Goal: Information Seeking & Learning: Learn about a topic

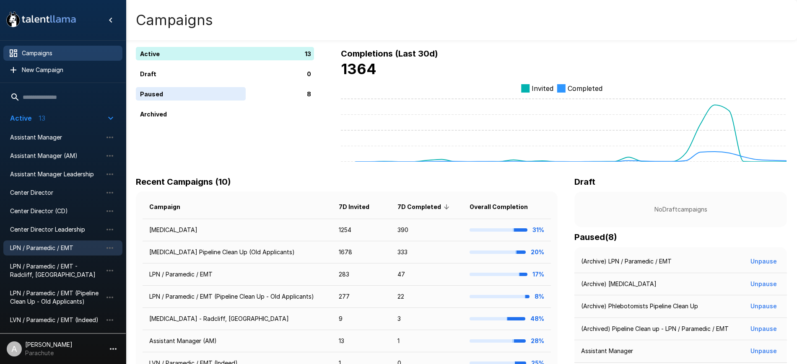
click at [75, 249] on span "LPN / Paramedic / EMT" at bounding box center [56, 248] width 92 height 8
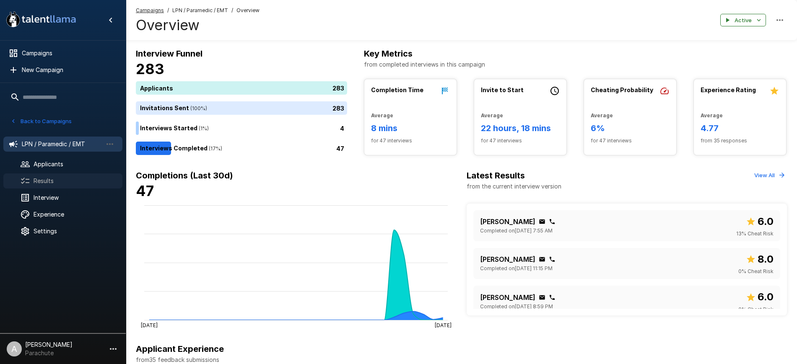
click at [57, 184] on span "Results" at bounding box center [75, 181] width 82 height 8
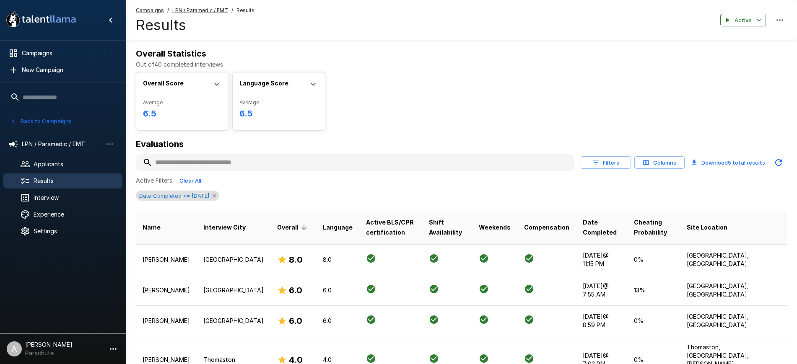
click at [218, 196] on icon at bounding box center [214, 195] width 7 height 7
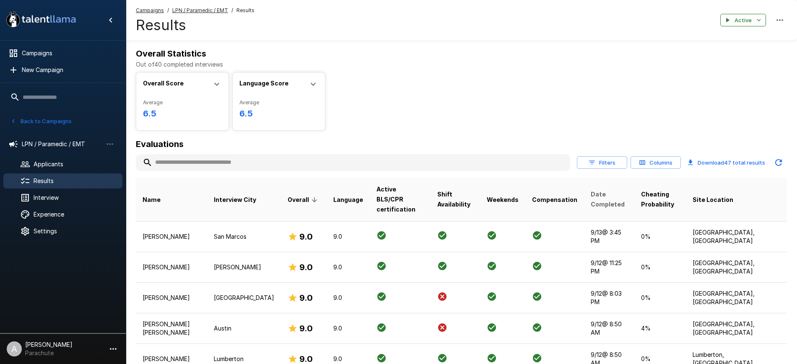
click at [613, 193] on span "Date Completed" at bounding box center [609, 200] width 37 height 20
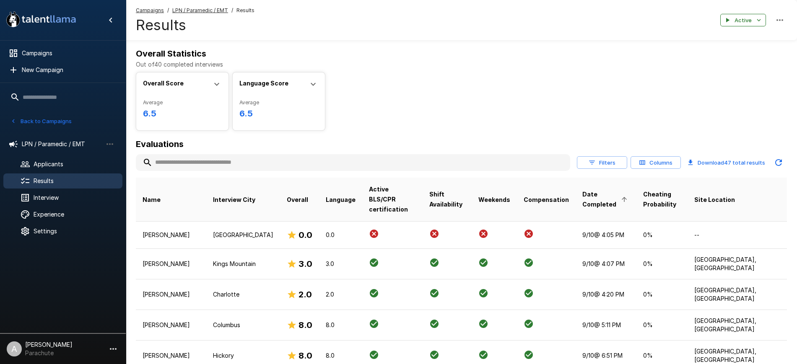
click at [613, 193] on span "Date Completed" at bounding box center [605, 200] width 47 height 20
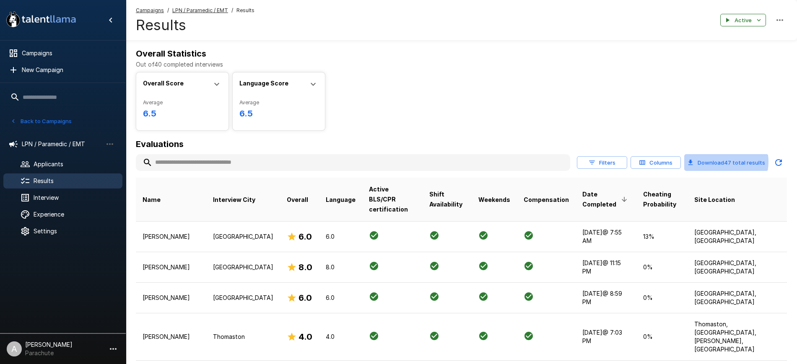
click at [718, 162] on button "Download 47 total results" at bounding box center [726, 162] width 84 height 17
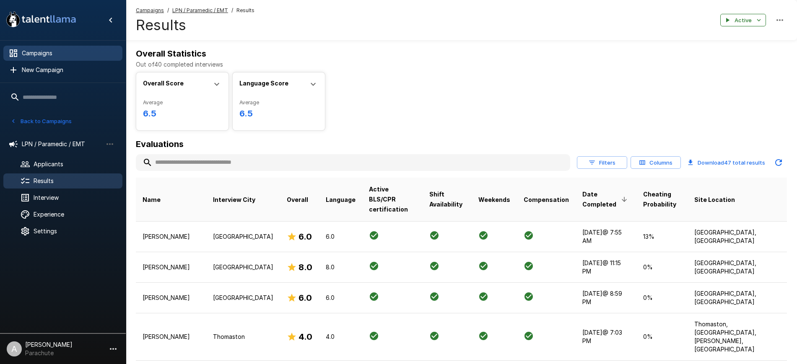
click at [66, 49] on span "Campaigns" at bounding box center [69, 53] width 94 height 8
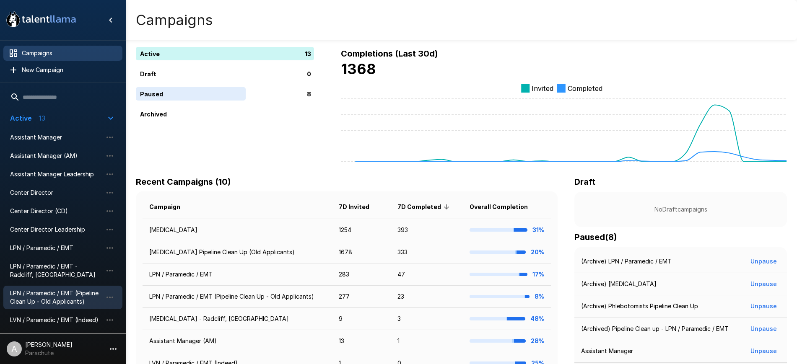
scroll to position [52, 0]
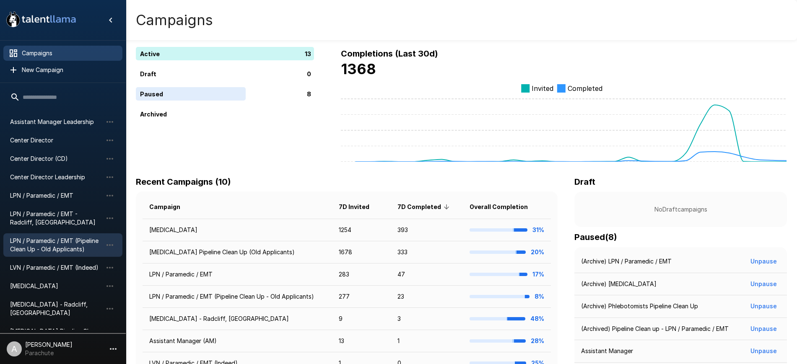
click at [61, 249] on span "LPN / Paramedic / EMT (Pipeline Clean Up - Old Applicants)" at bounding box center [56, 245] width 92 height 17
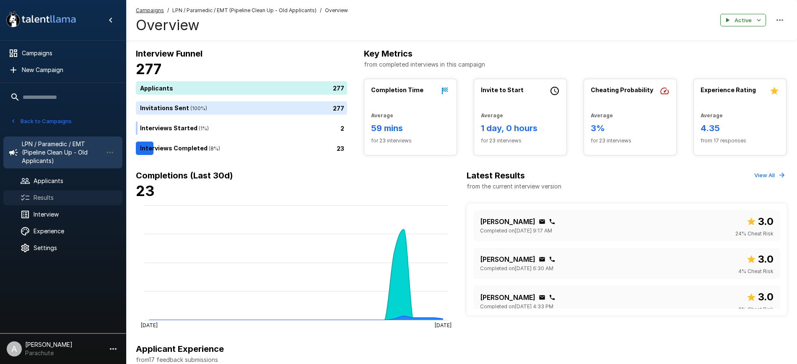
click at [62, 195] on span "Results" at bounding box center [75, 198] width 82 height 8
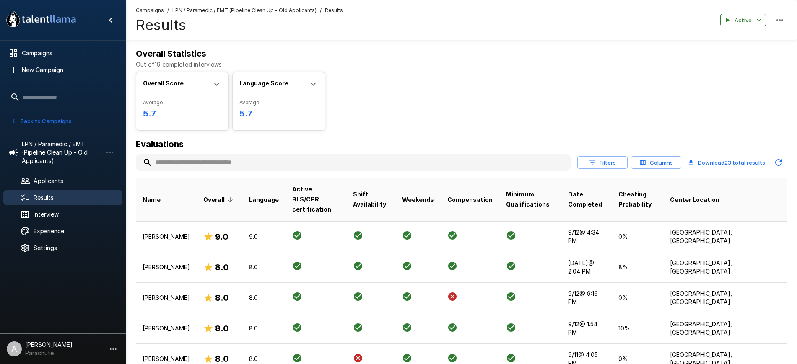
click at [720, 161] on button "Download 23 total results" at bounding box center [727, 162] width 84 height 17
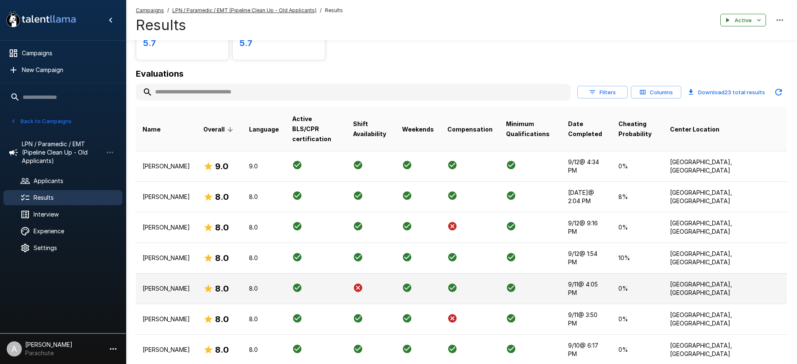
scroll to position [52, 0]
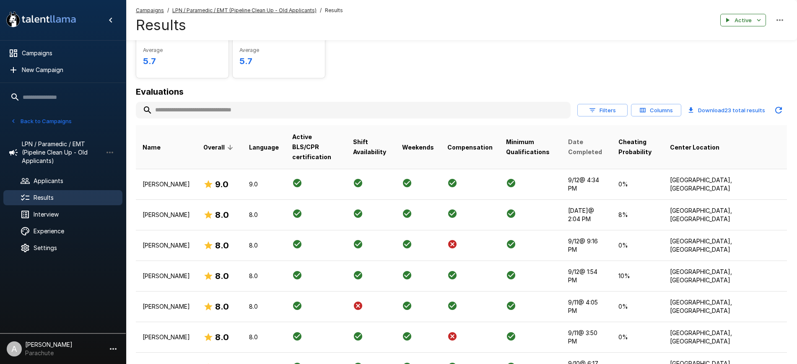
click at [605, 137] on span "Date Completed" at bounding box center [586, 147] width 37 height 20
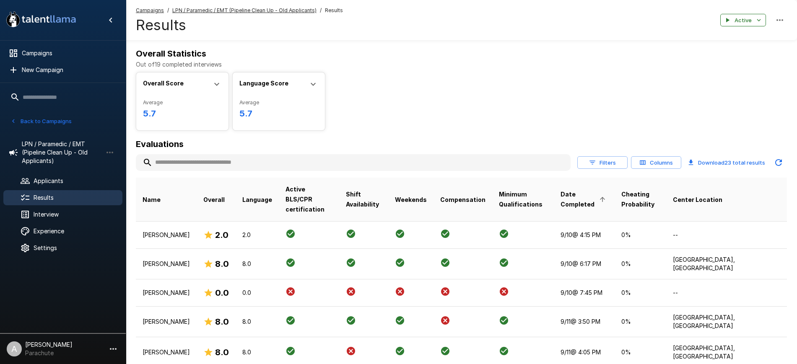
click at [605, 194] on span "Date Completed" at bounding box center [584, 200] width 47 height 20
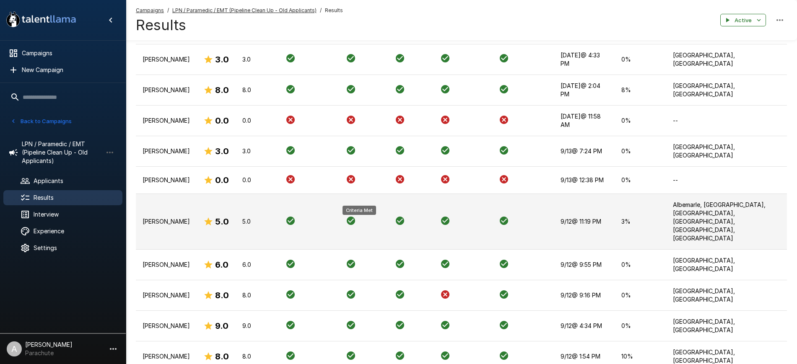
scroll to position [262, 0]
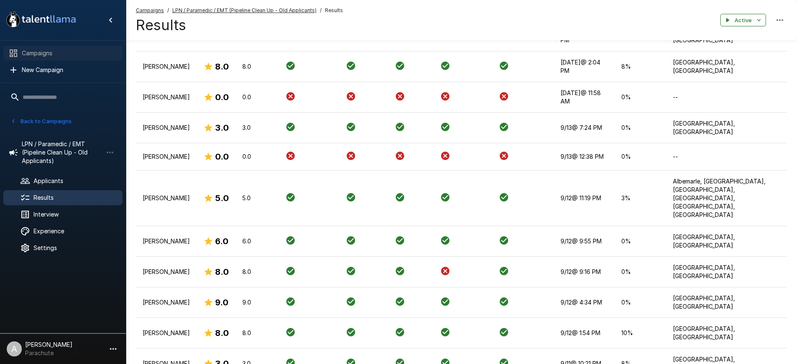
click at [65, 51] on span "Campaigns" at bounding box center [69, 53] width 94 height 8
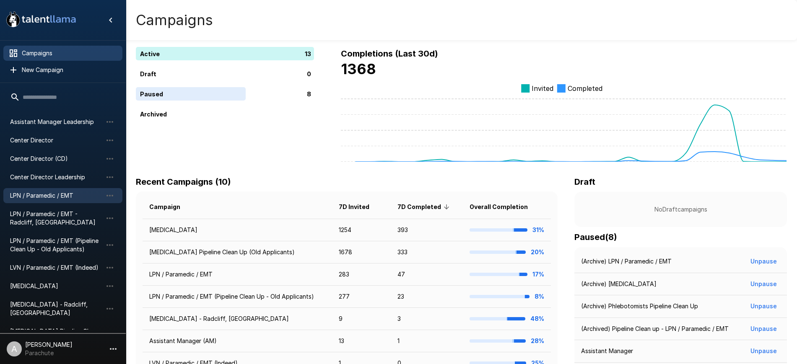
click at [56, 194] on span "LPN / Paramedic / EMT" at bounding box center [56, 196] width 92 height 8
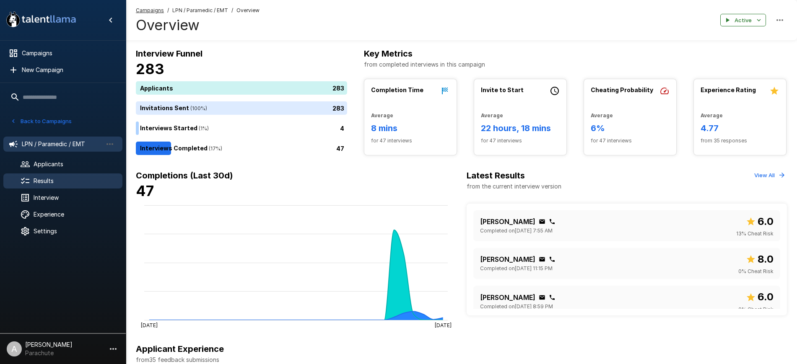
click at [67, 181] on span "Results" at bounding box center [75, 181] width 82 height 8
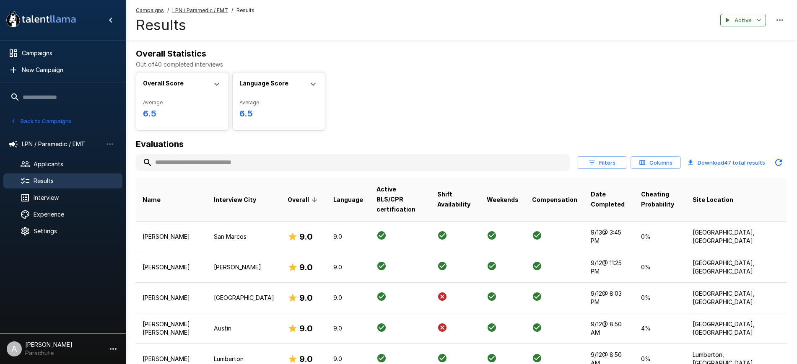
click at [611, 201] on th "Date Completed" at bounding box center [609, 200] width 50 height 44
click at [609, 197] on span "Date Completed" at bounding box center [609, 200] width 37 height 20
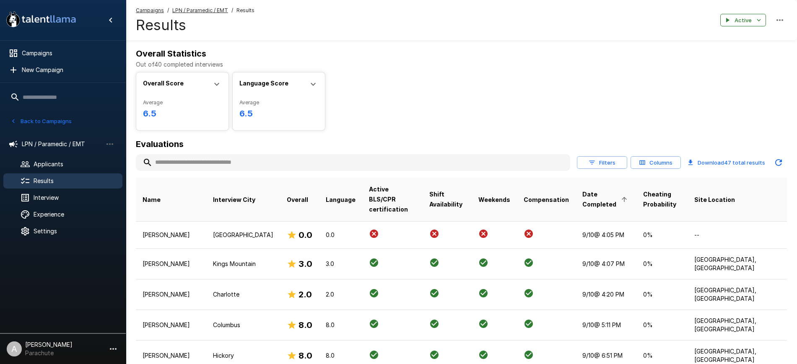
click at [609, 197] on span "Date Completed" at bounding box center [605, 200] width 47 height 20
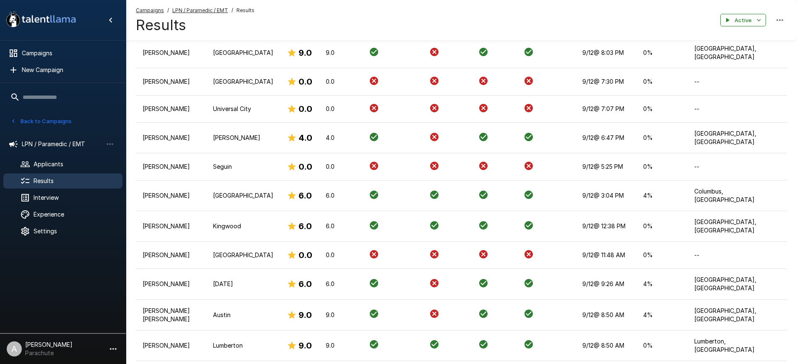
scroll to position [524, 0]
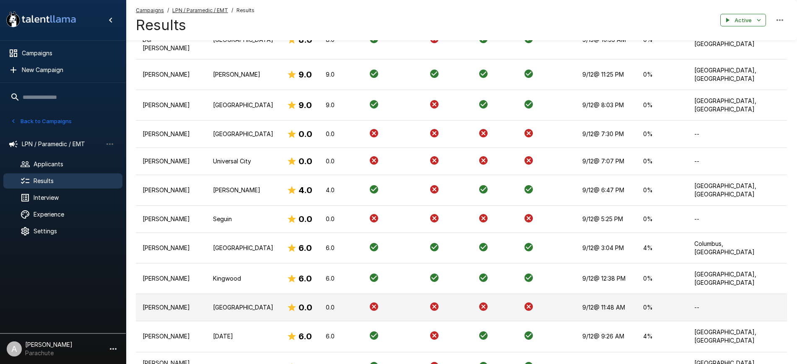
click at [175, 294] on td "[PERSON_NAME]" at bounding box center [171, 307] width 70 height 27
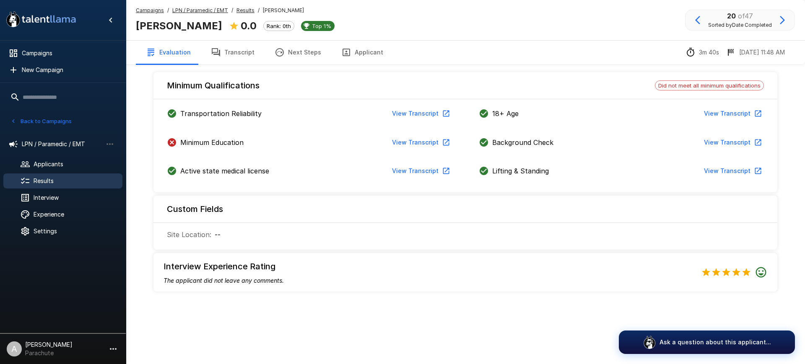
click at [273, 325] on div "Campaigns / LPN / Paramedic / EMT / Results / [PERSON_NAME] [PERSON_NAME] 0.0 R…" at bounding box center [465, 166] width 679 height 332
click at [238, 52] on button "Transcript" at bounding box center [233, 52] width 64 height 23
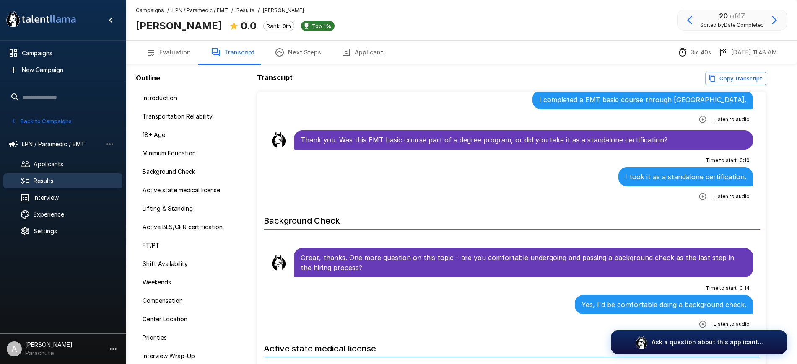
scroll to position [472, 0]
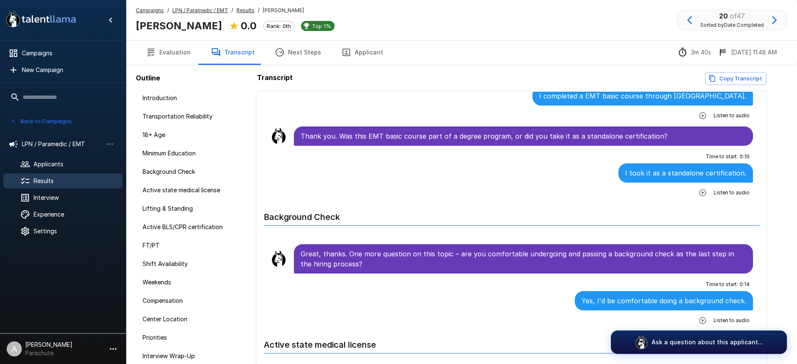
click at [181, 52] on button "Evaluation" at bounding box center [168, 52] width 65 height 23
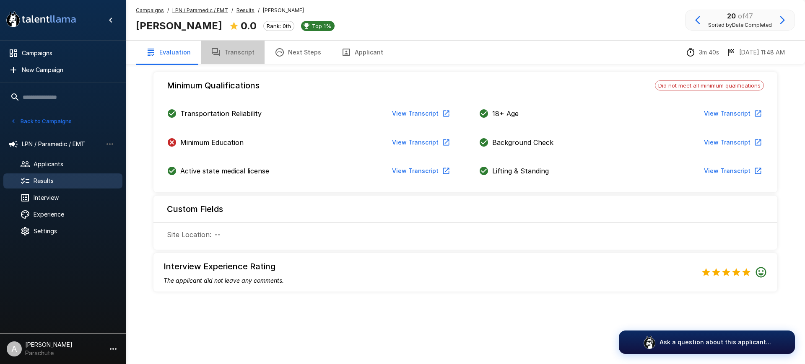
click at [249, 50] on button "Transcript" at bounding box center [233, 52] width 64 height 23
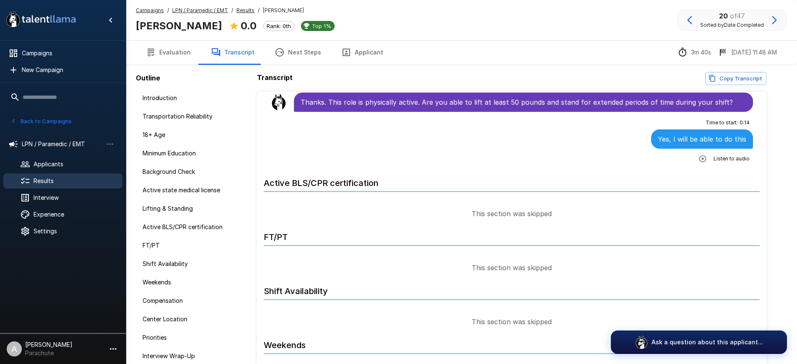
scroll to position [891, 0]
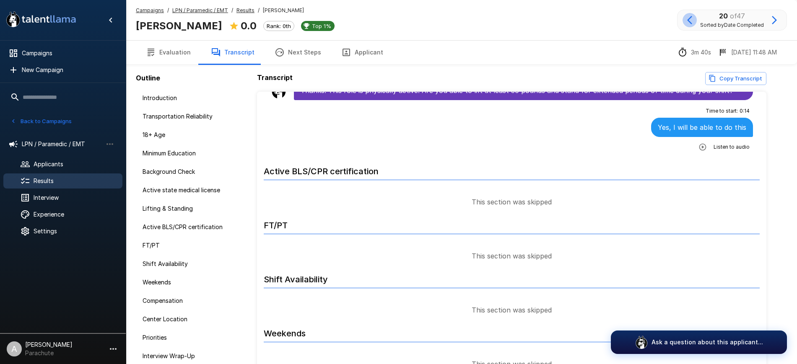
click at [687, 20] on icon "button" at bounding box center [690, 20] width 10 height 10
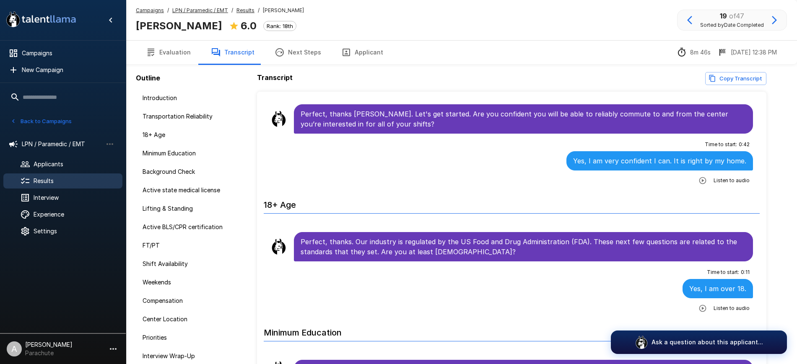
scroll to position [157, 0]
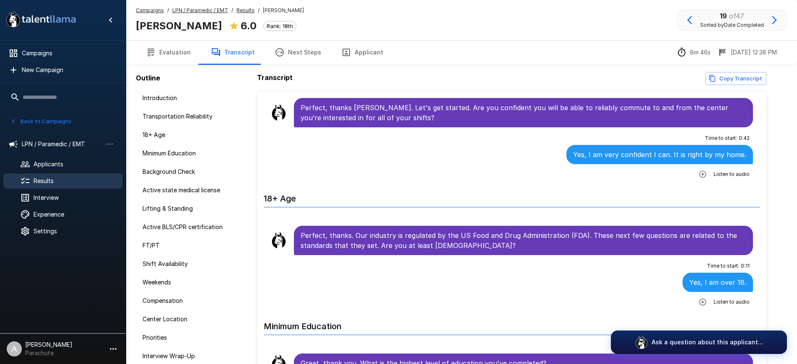
click at [351, 56] on button "Applicant" at bounding box center [362, 52] width 62 height 23
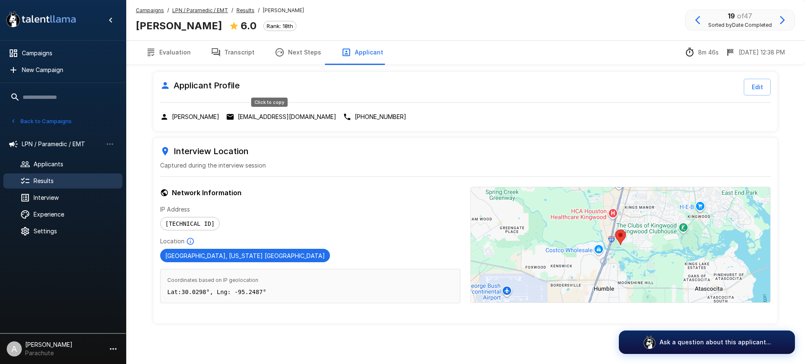
click at [273, 117] on p "[EMAIL_ADDRESS][DOMAIN_NAME]" at bounding box center [287, 117] width 99 height 8
click at [355, 117] on p "[PHONE_NUMBER]" at bounding box center [381, 117] width 52 height 8
click at [156, 30] on b "[PERSON_NAME]" at bounding box center [179, 26] width 86 height 12
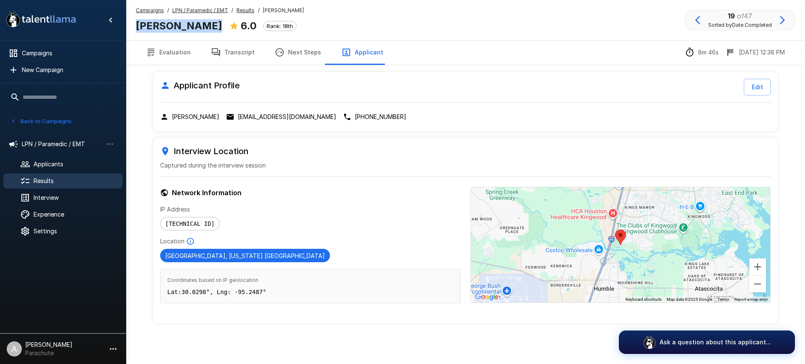
click at [156, 30] on b "[PERSON_NAME]" at bounding box center [179, 26] width 86 height 12
copy div "[PERSON_NAME]"
click at [233, 52] on button "Transcript" at bounding box center [233, 52] width 64 height 23
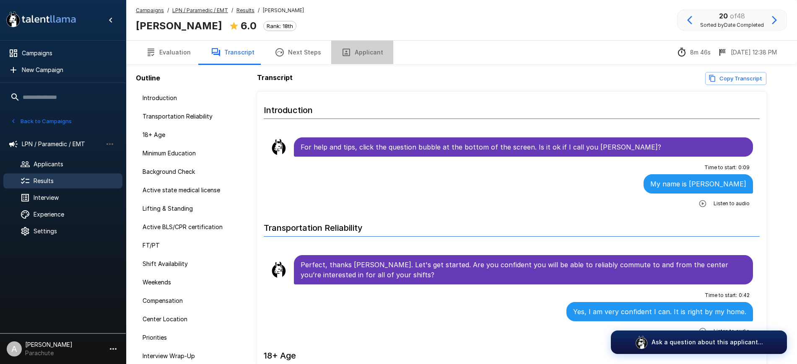
click at [364, 53] on button "Applicant" at bounding box center [362, 52] width 62 height 23
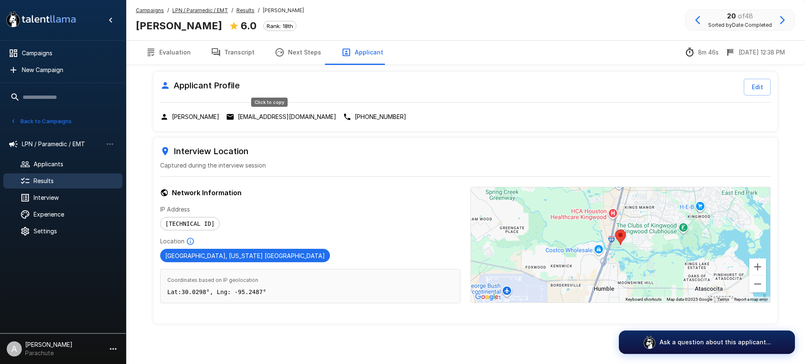
click at [282, 117] on p "[EMAIL_ADDRESS][DOMAIN_NAME]" at bounding box center [287, 117] width 99 height 8
click at [244, 52] on button "Transcript" at bounding box center [233, 52] width 64 height 23
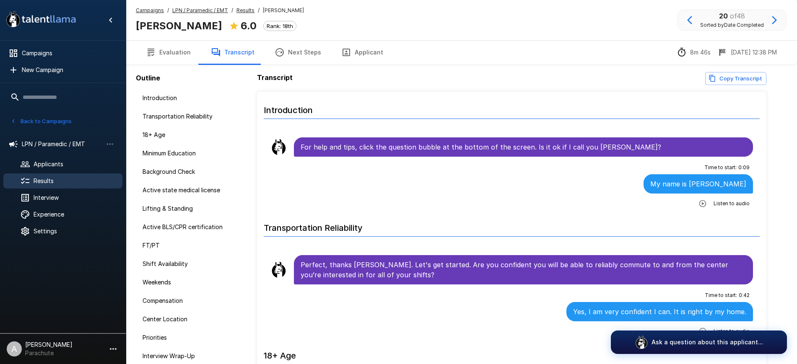
click at [700, 197] on div "Listen to audio" at bounding box center [722, 203] width 55 height 15
click at [699, 205] on icon "button" at bounding box center [703, 204] width 8 height 8
click at [345, 55] on icon "button" at bounding box center [346, 52] width 10 height 10
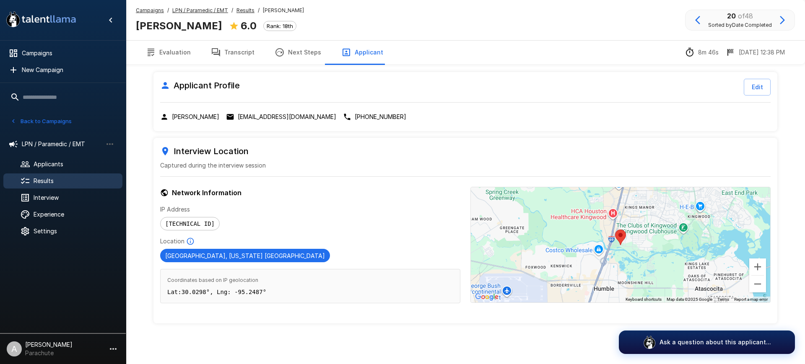
click at [749, 85] on button "Edit" at bounding box center [757, 87] width 27 height 17
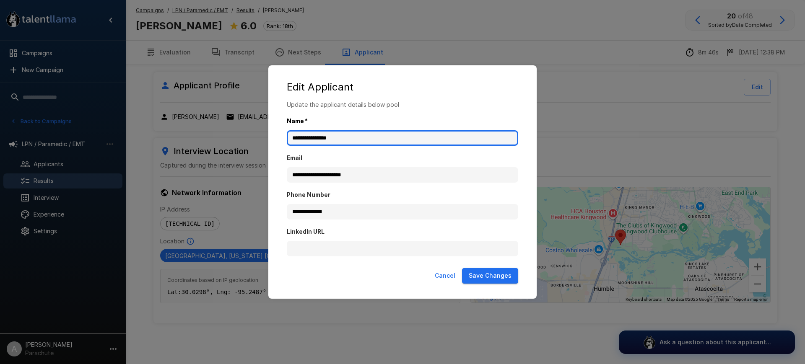
click at [391, 139] on input "**********" at bounding box center [402, 138] width 231 height 16
paste input "text"
click at [362, 138] on input "******" at bounding box center [402, 138] width 231 height 16
paste input "**********"
type input "**********"
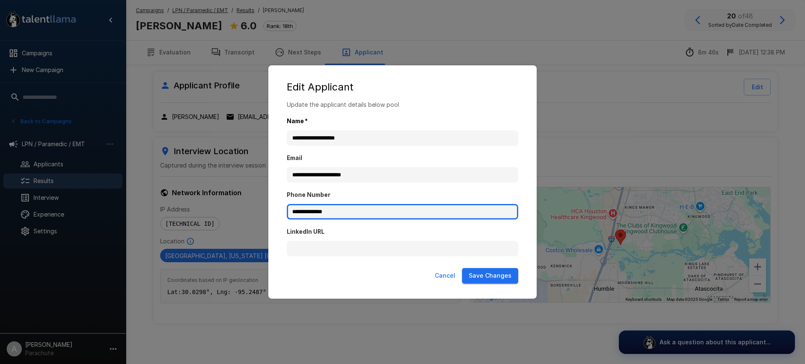
click at [355, 212] on input "**********" at bounding box center [402, 212] width 231 height 16
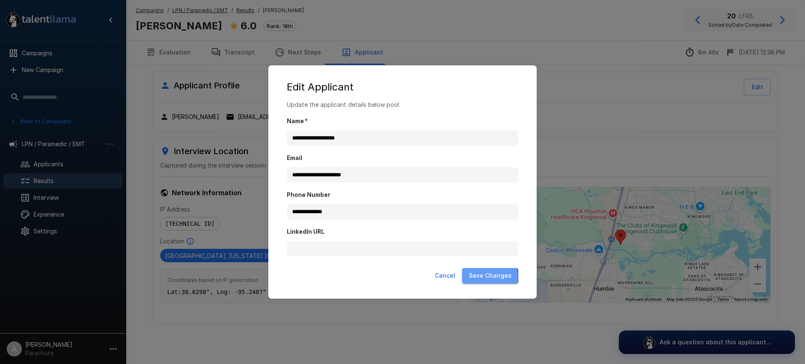
click at [488, 278] on button "Save Changes" at bounding box center [490, 276] width 56 height 16
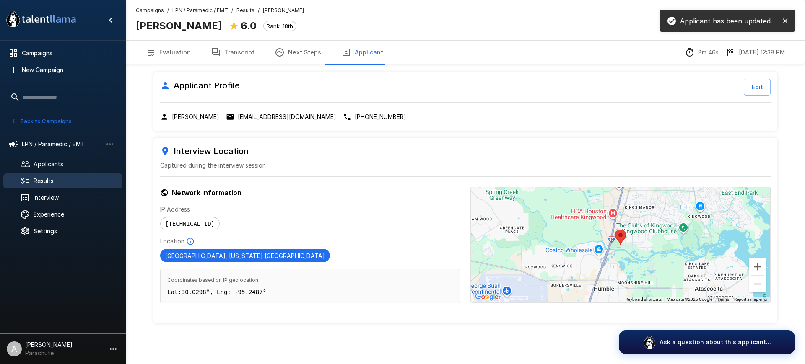
click at [217, 53] on icon "button" at bounding box center [216, 52] width 8 height 8
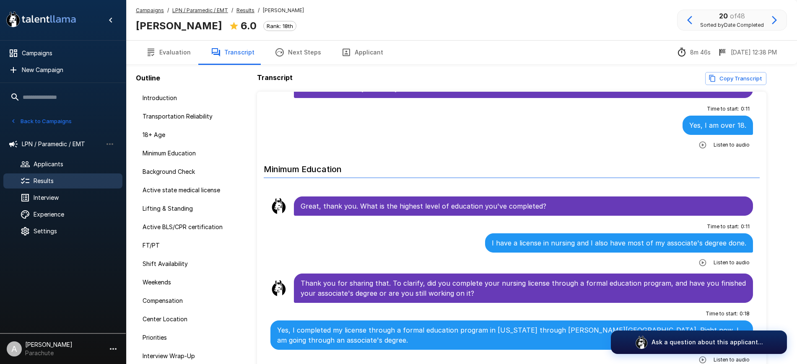
scroll to position [367, 0]
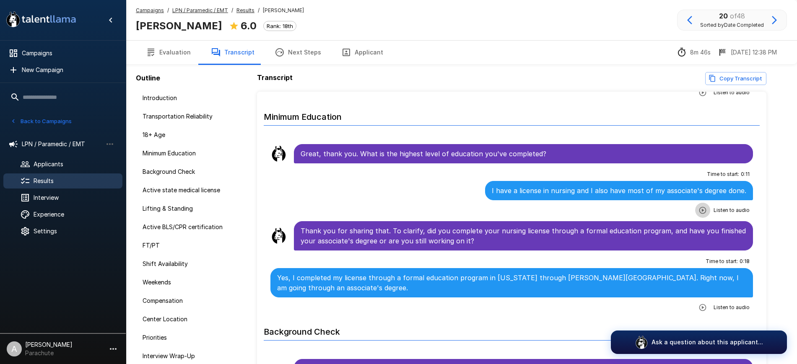
click at [696, 204] on button "button" at bounding box center [702, 210] width 15 height 15
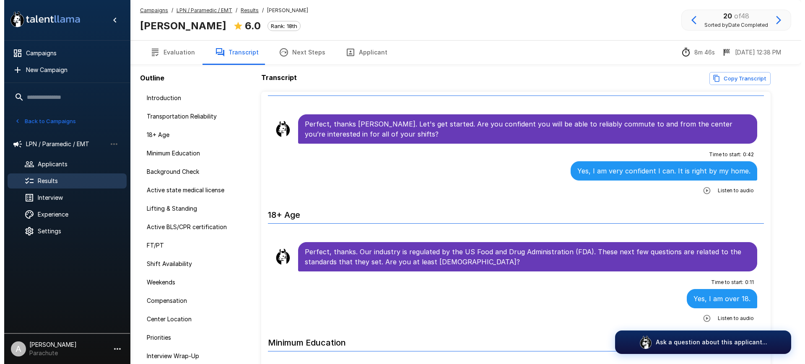
scroll to position [0, 0]
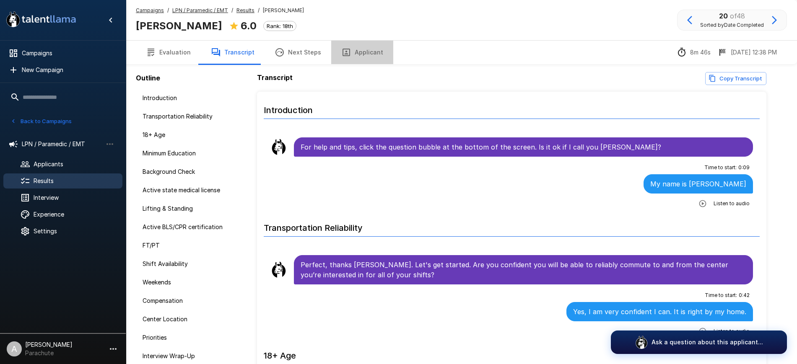
click at [369, 56] on button "Applicant" at bounding box center [362, 52] width 62 height 23
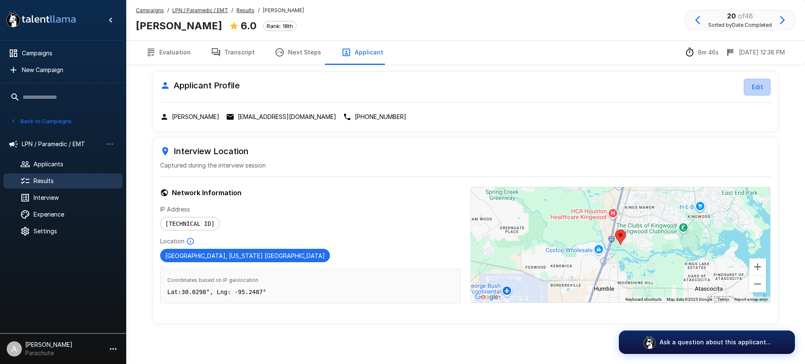
click at [749, 87] on button "Edit" at bounding box center [757, 87] width 27 height 17
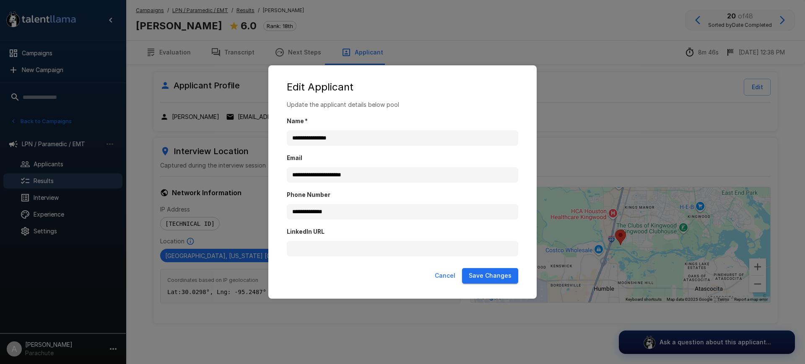
click at [447, 278] on button "Cancel" at bounding box center [444, 276] width 27 height 16
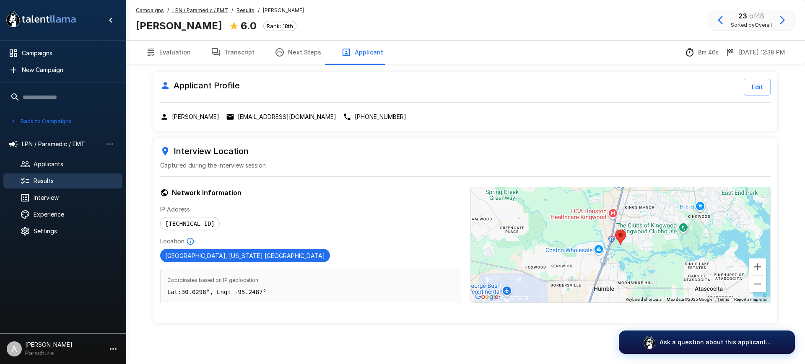
click at [223, 53] on button "Transcript" at bounding box center [233, 52] width 64 height 23
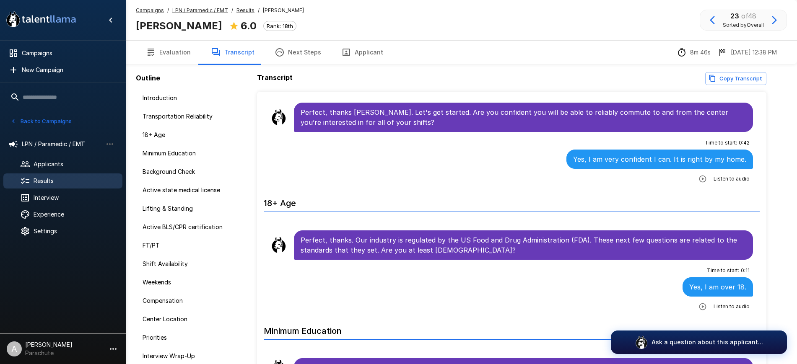
scroll to position [157, 0]
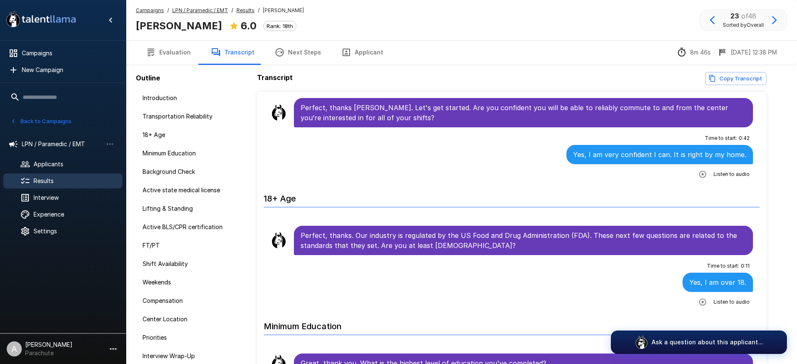
click at [699, 300] on icon "button" at bounding box center [703, 302] width 8 height 8
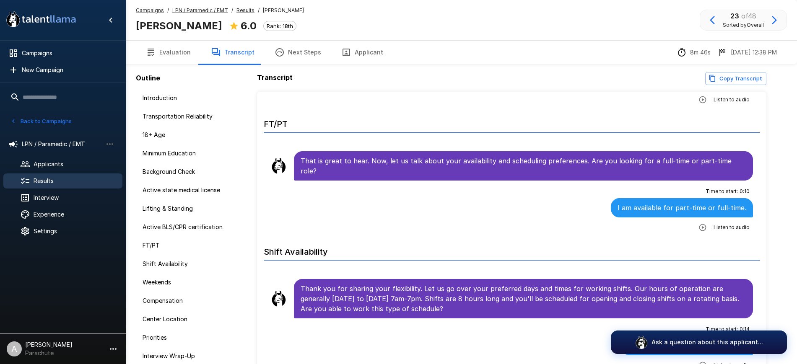
scroll to position [1101, 0]
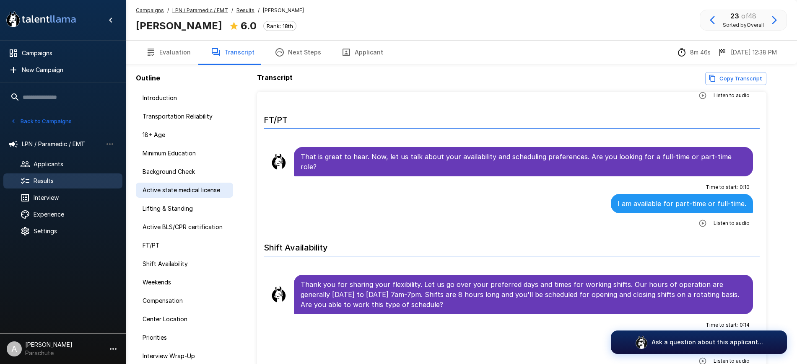
click at [212, 187] on span "Active state medical license" at bounding box center [185, 190] width 84 height 8
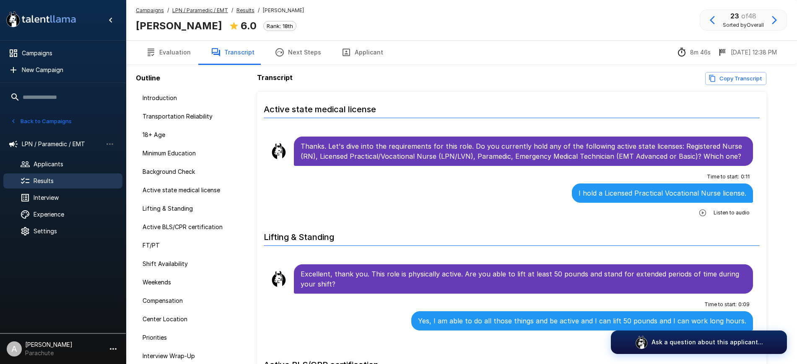
scroll to position [716, 0]
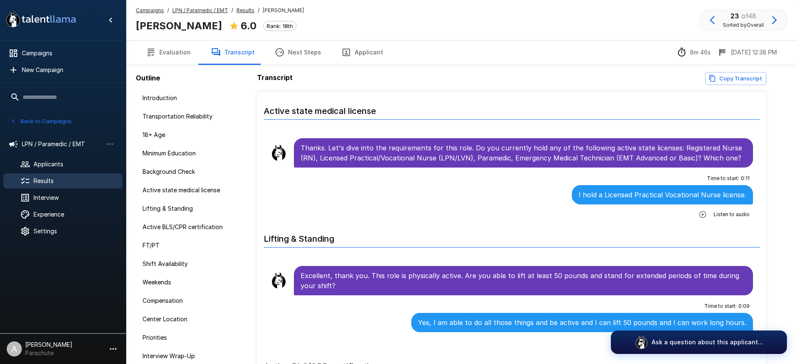
click at [699, 212] on icon "button" at bounding box center [702, 214] width 7 height 7
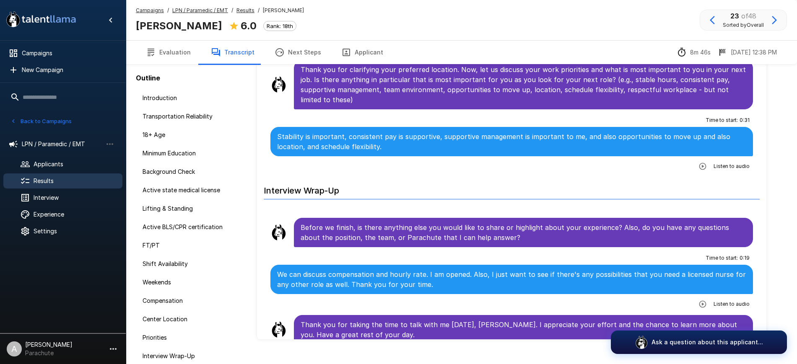
scroll to position [44, 0]
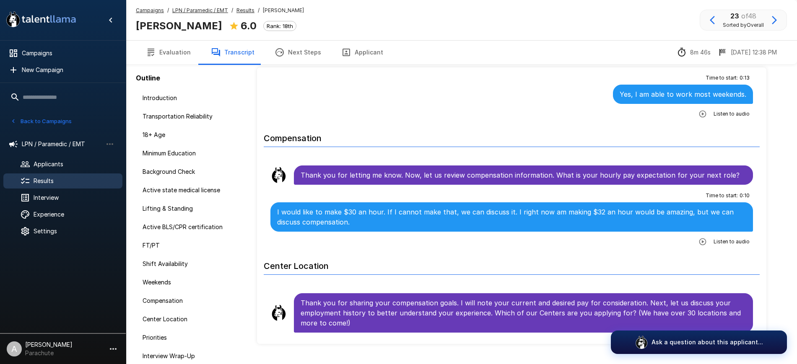
scroll to position [65, 0]
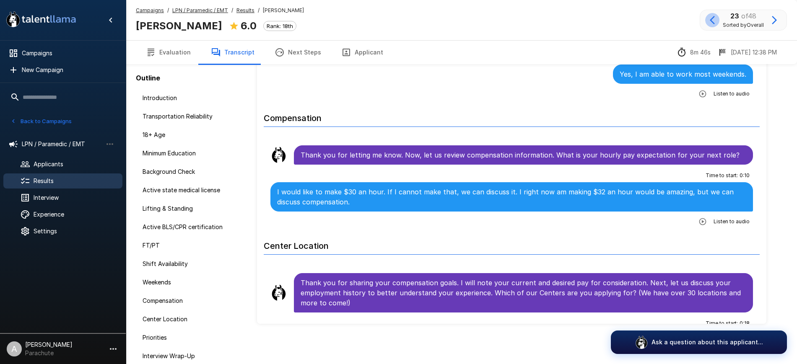
click at [709, 19] on icon "button" at bounding box center [712, 20] width 10 height 10
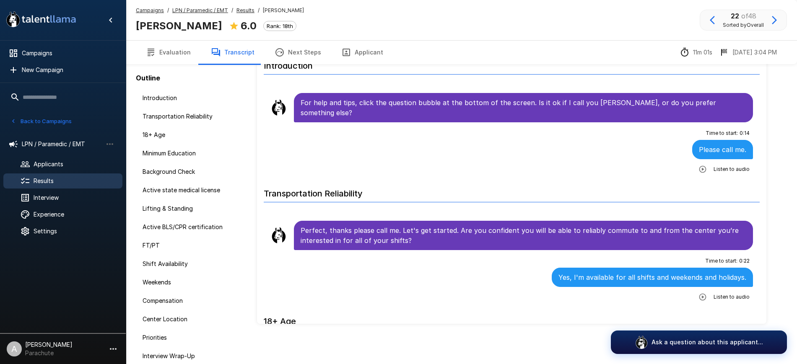
click at [353, 49] on button "Applicant" at bounding box center [362, 52] width 62 height 23
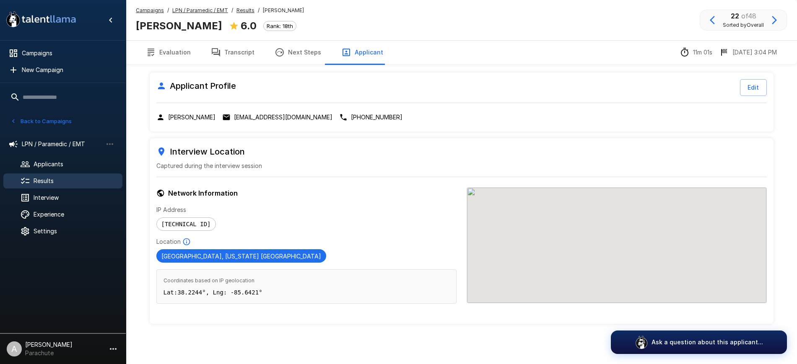
scroll to position [20, 0]
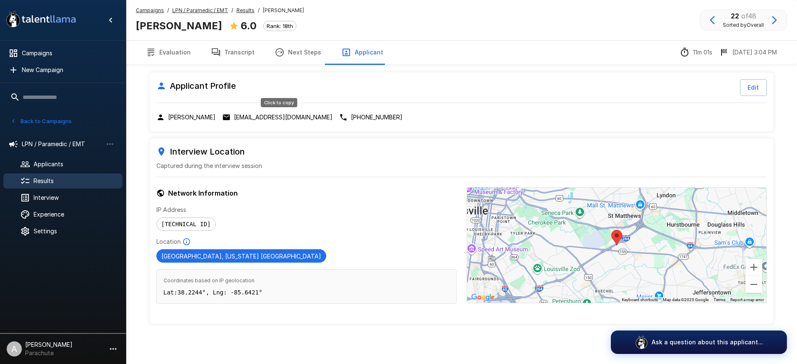
click at [290, 116] on p "tonytiger812@gmail.com" at bounding box center [283, 117] width 99 height 8
click at [235, 54] on button "Transcript" at bounding box center [233, 52] width 64 height 23
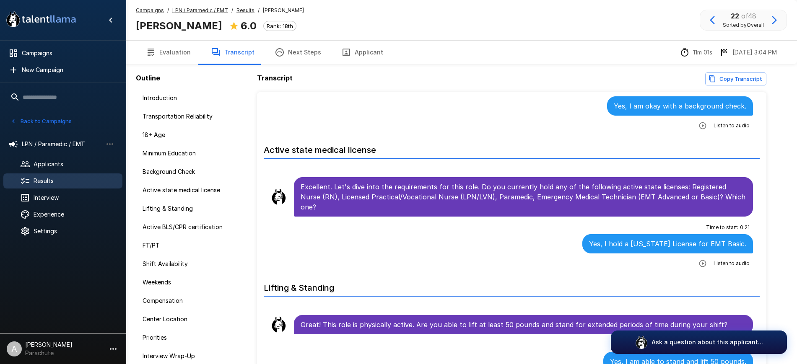
scroll to position [629, 0]
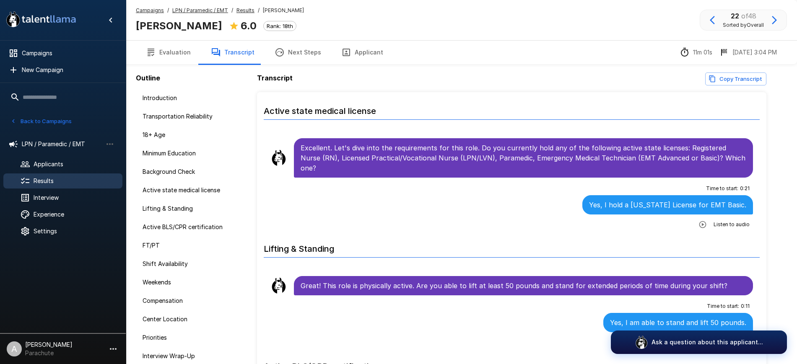
click at [178, 43] on button "Evaluation" at bounding box center [168, 52] width 65 height 23
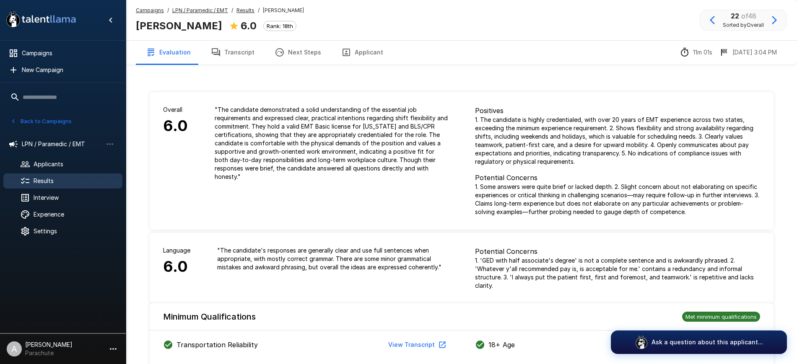
click at [239, 56] on button "Transcript" at bounding box center [233, 52] width 64 height 23
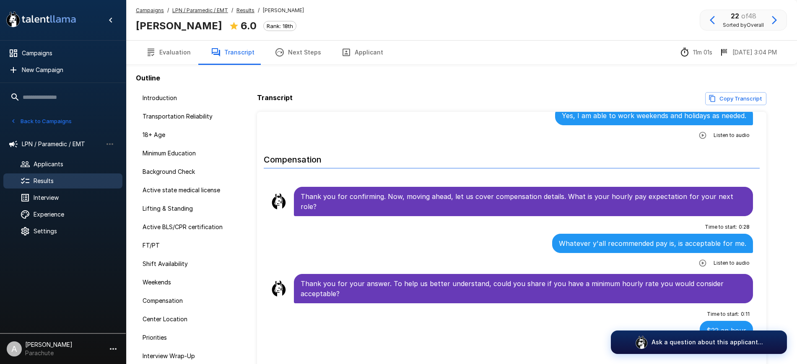
scroll to position [1381, 0]
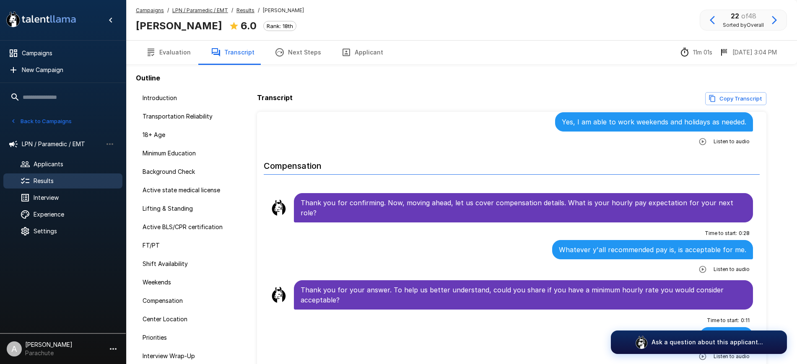
click at [710, 20] on icon "button" at bounding box center [712, 20] width 5 height 8
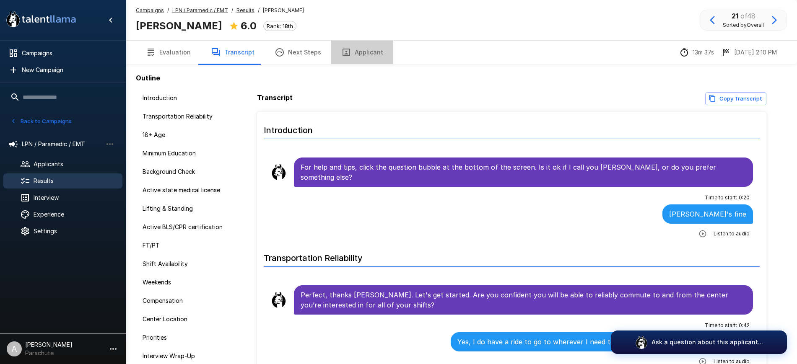
click at [372, 55] on button "Applicant" at bounding box center [362, 52] width 62 height 23
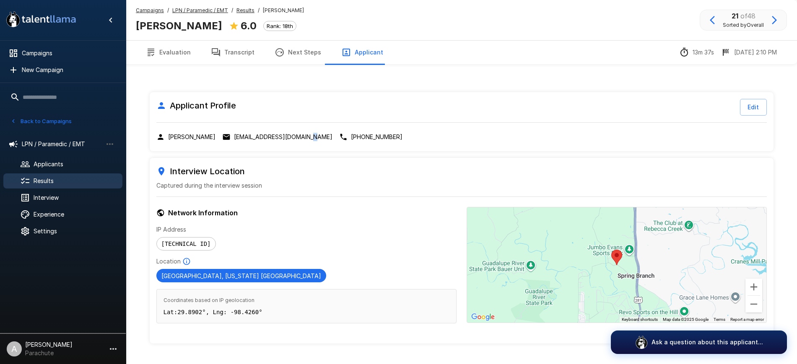
drag, startPoint x: 303, startPoint y: 127, endPoint x: 299, endPoint y: 130, distance: 4.8
click at [301, 129] on div "Applicant Profile Edit Nancy Morales prince.mortem96@gmail.com +1 (830)-213-9726" at bounding box center [462, 121] width 624 height 59
click at [297, 132] on div "Applicant Profile Edit Nancy Morales prince.mortem96@gmail.com +1 (830)-213-9726" at bounding box center [462, 121] width 624 height 59
click at [292, 134] on p "prince.mortem96@gmail.com" at bounding box center [283, 137] width 99 height 8
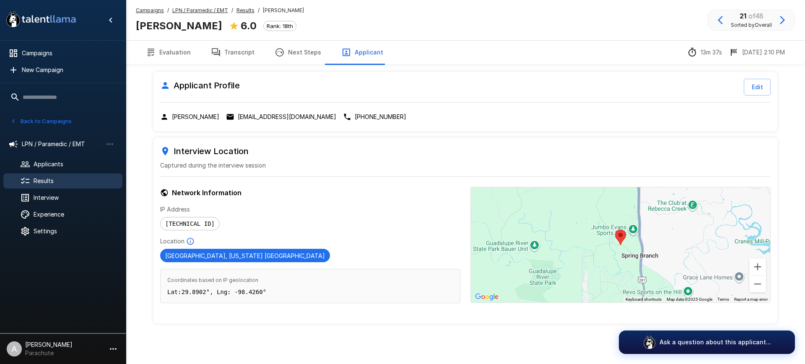
click at [721, 13] on button "button" at bounding box center [720, 20] width 14 height 14
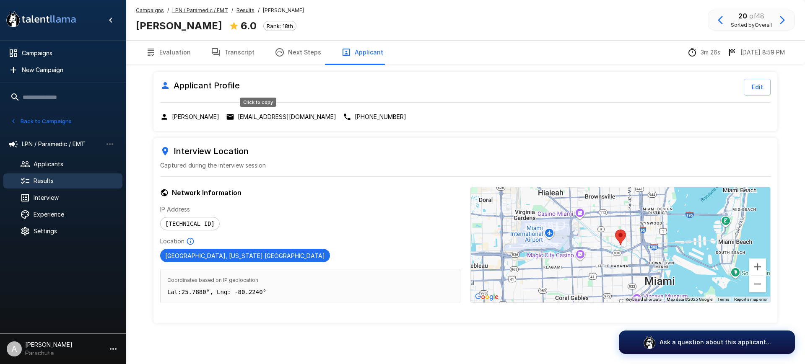
click at [262, 113] on p "landrykoehn@gmail.com" at bounding box center [287, 117] width 99 height 8
